Goal: Navigation & Orientation: Understand site structure

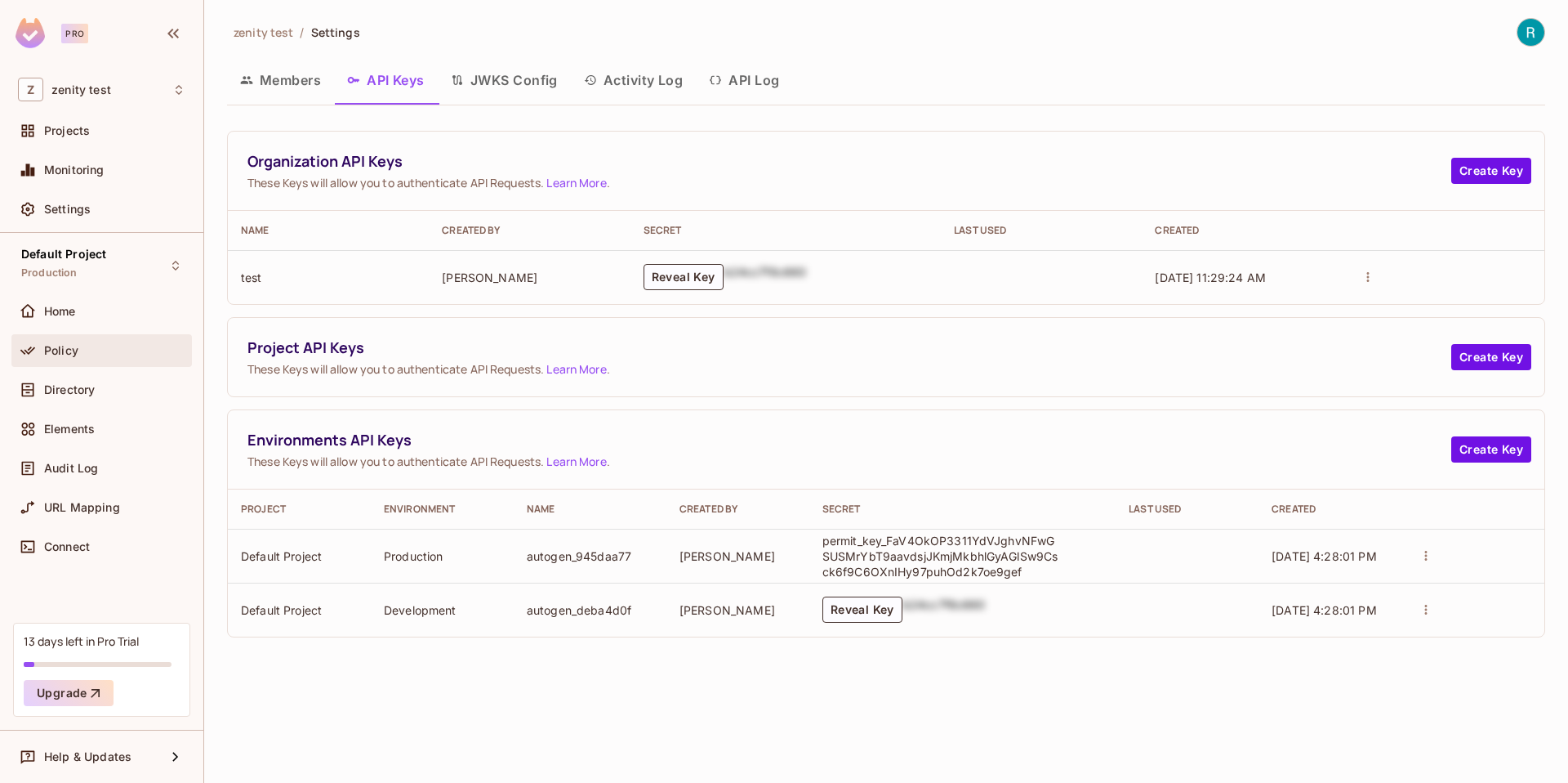
click at [47, 354] on span "Policy" at bounding box center [61, 350] width 34 height 13
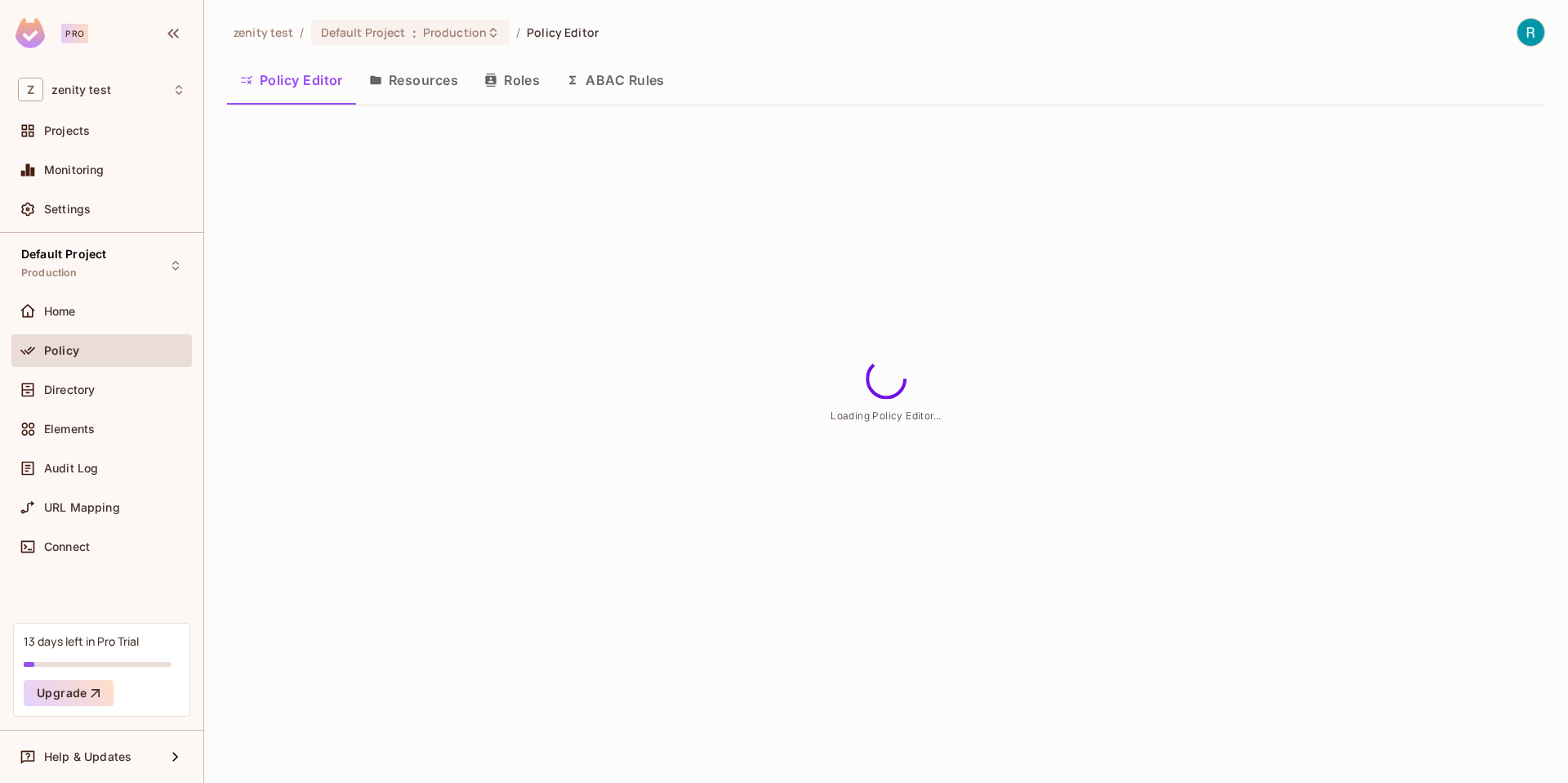
click at [445, 76] on button "Resources" at bounding box center [414, 80] width 115 height 41
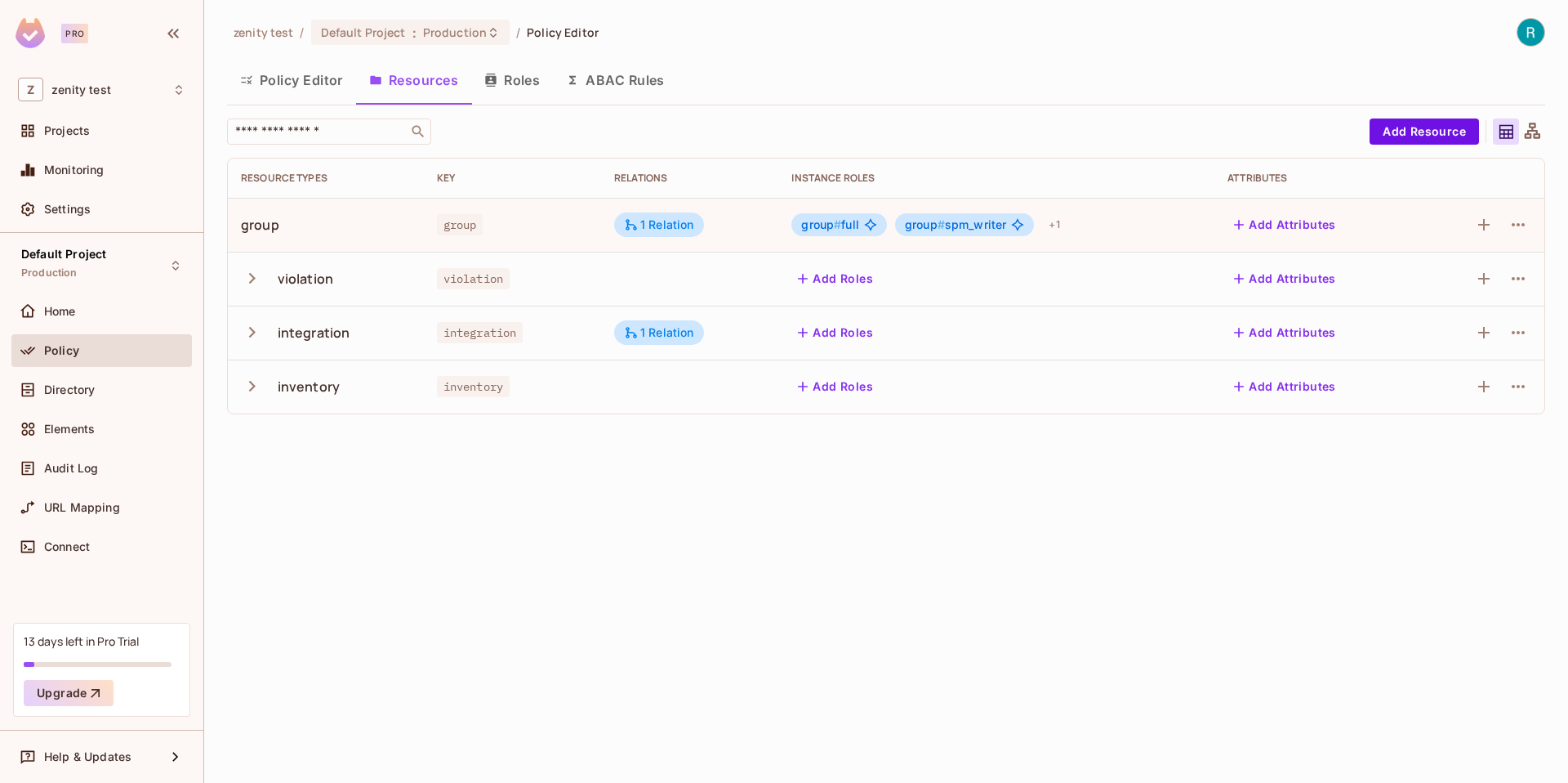
click at [505, 84] on button "Roles" at bounding box center [513, 80] width 82 height 41
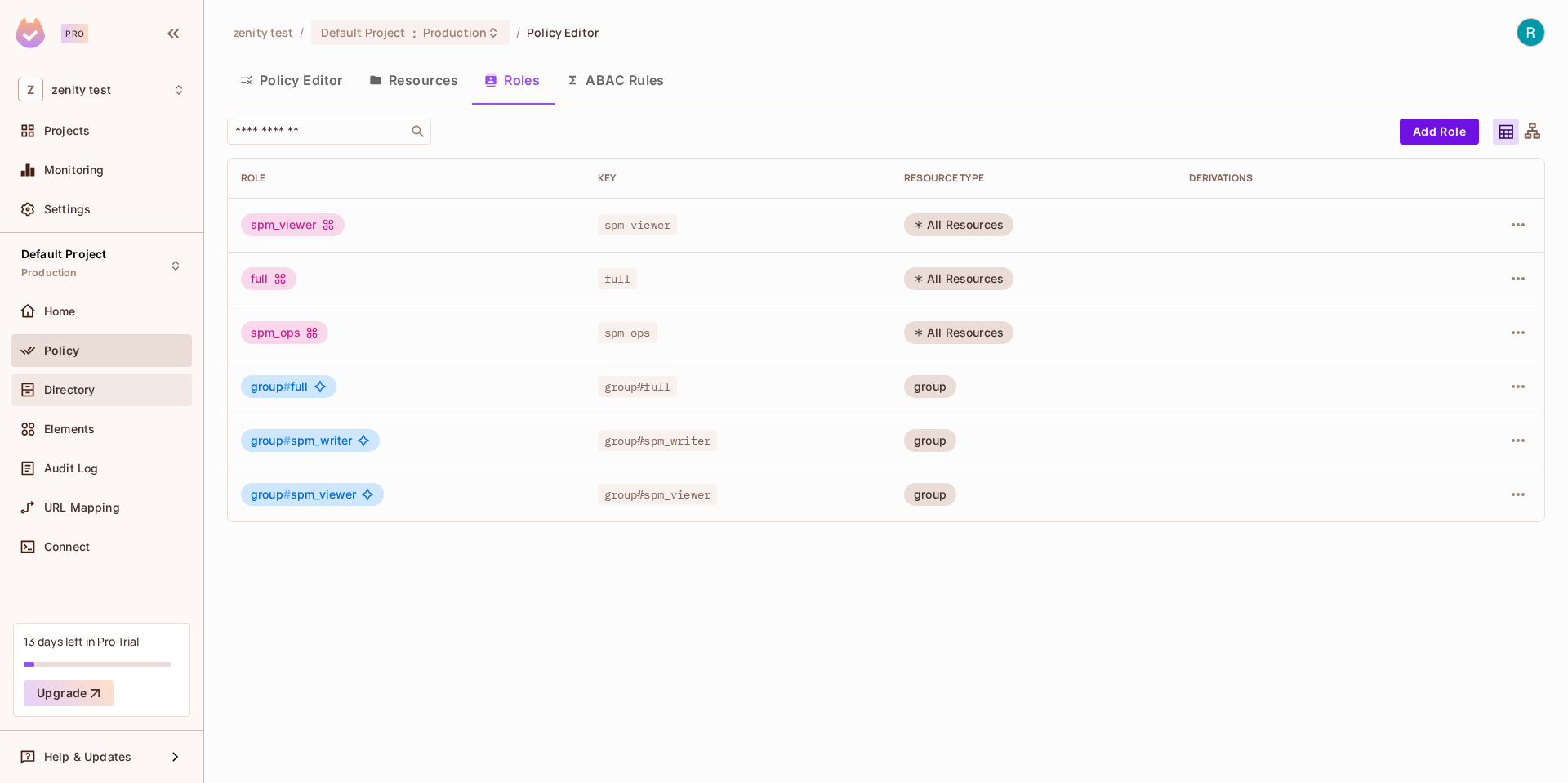
click at [153, 374] on div "Directory" at bounding box center [102, 390] width 181 height 32
